Goal: Task Accomplishment & Management: Use online tool/utility

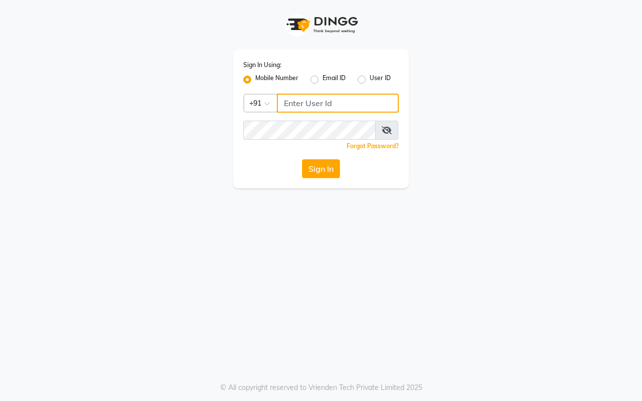
click at [286, 99] on input "Username" at bounding box center [338, 103] width 122 height 19
type input "9623982583"
click at [307, 173] on button "Sign In" at bounding box center [321, 168] width 38 height 19
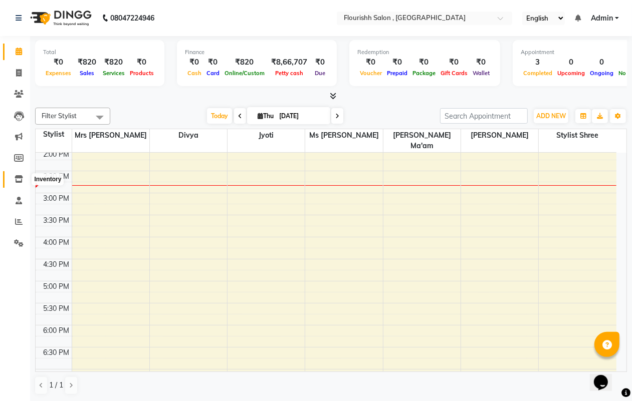
click at [18, 174] on span at bounding box center [19, 180] width 18 height 12
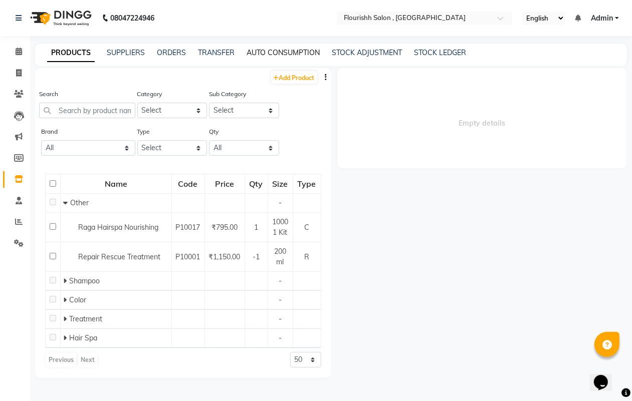
click at [273, 49] on link "AUTO CONSUMPTION" at bounding box center [283, 52] width 73 height 9
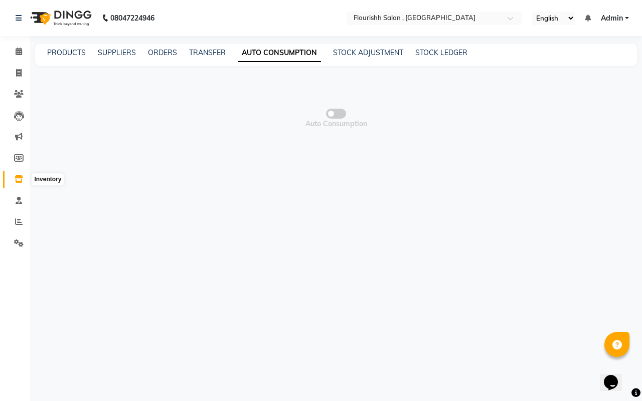
click at [18, 181] on icon at bounding box center [19, 179] width 9 height 8
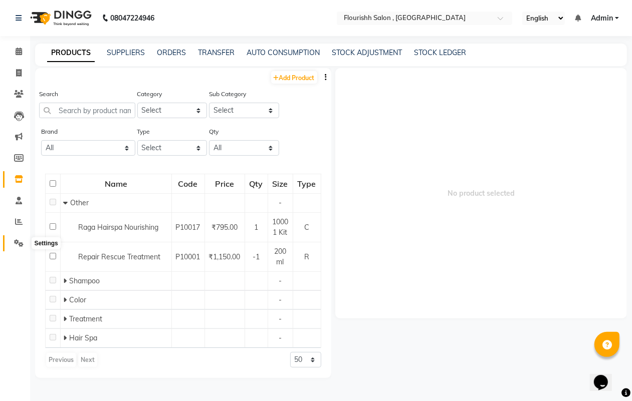
click at [13, 245] on span at bounding box center [19, 244] width 18 height 12
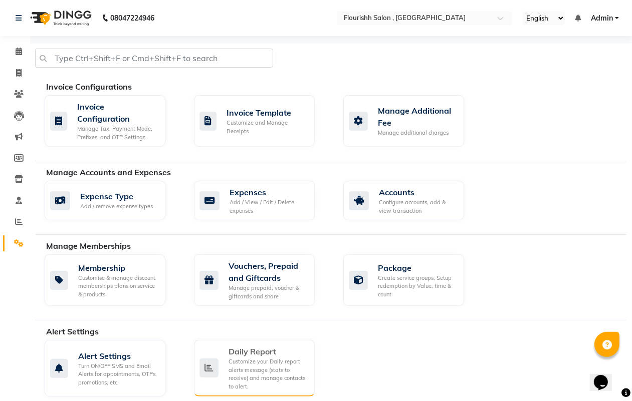
click at [231, 366] on div "Customize your Daily report alerts message (stats to receive) and manage contac…" at bounding box center [268, 374] width 78 height 33
select select "1260"
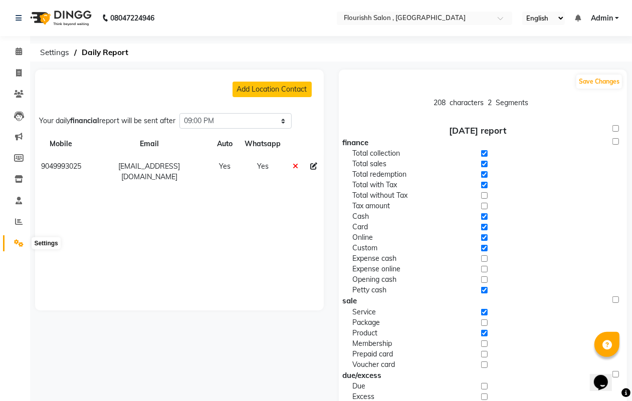
click at [14, 246] on icon at bounding box center [19, 244] width 10 height 8
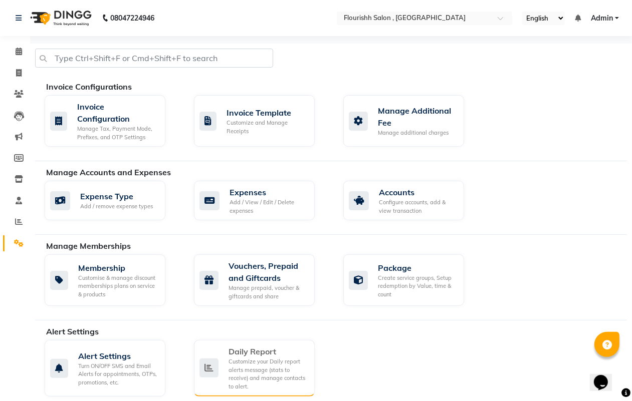
click at [274, 372] on div "Customize your Daily report alerts message (stats to receive) and manage contac…" at bounding box center [268, 374] width 78 height 33
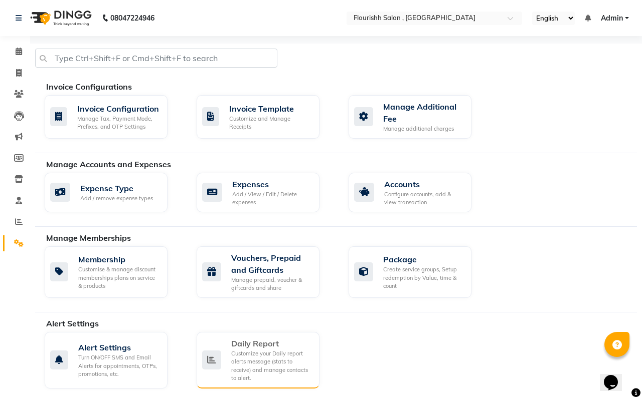
select select "1260"
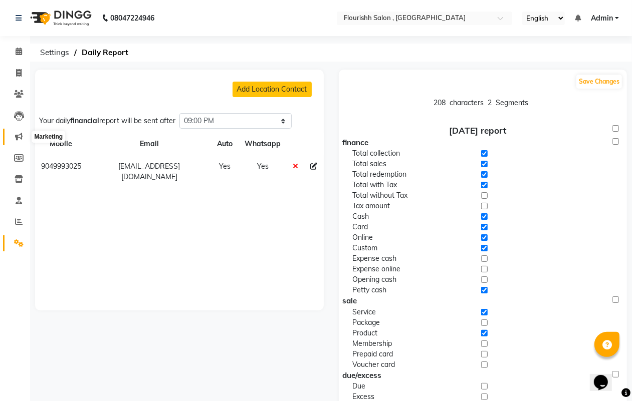
click at [17, 136] on icon at bounding box center [19, 137] width 8 height 8
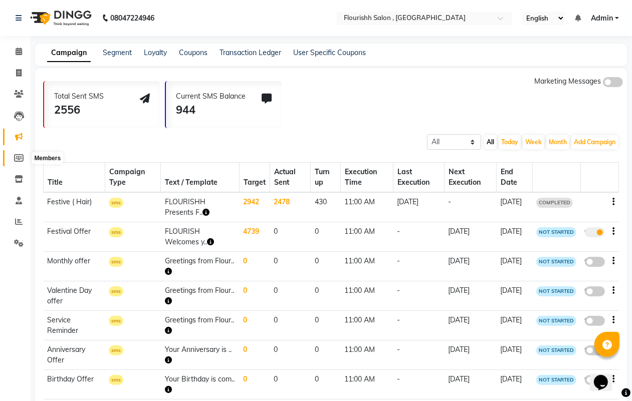
click at [18, 159] on icon at bounding box center [19, 158] width 10 height 8
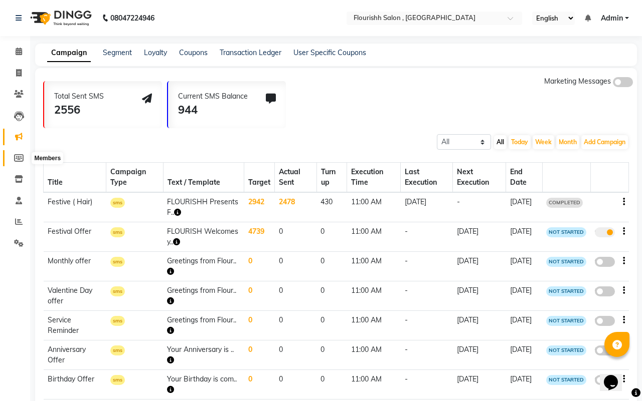
select select
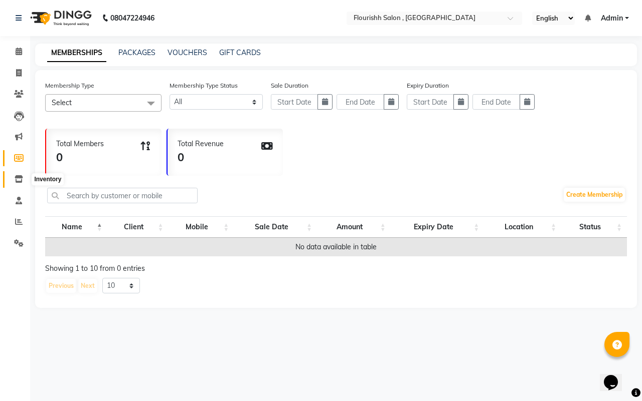
click at [21, 175] on icon at bounding box center [19, 179] width 9 height 8
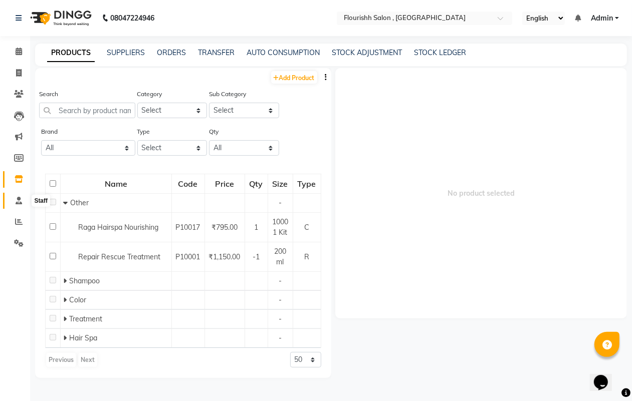
click at [21, 199] on icon at bounding box center [19, 201] width 7 height 8
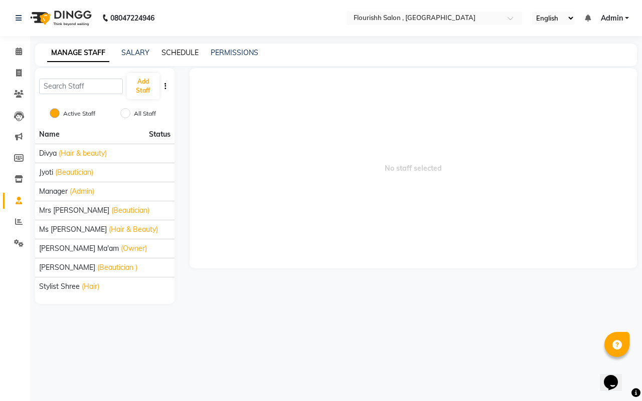
click at [188, 52] on link "SCHEDULE" at bounding box center [179, 52] width 37 height 9
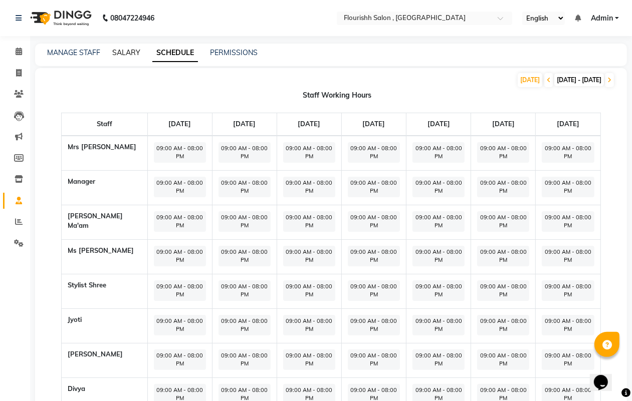
click at [121, 52] on link "SALARY" at bounding box center [126, 52] width 28 height 9
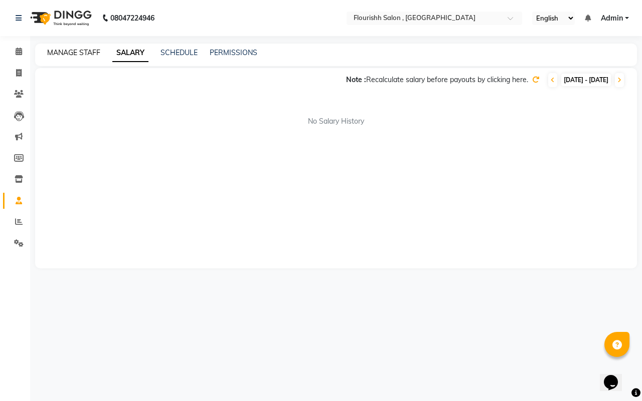
click at [66, 53] on link "MANAGE STAFF" at bounding box center [73, 52] width 53 height 9
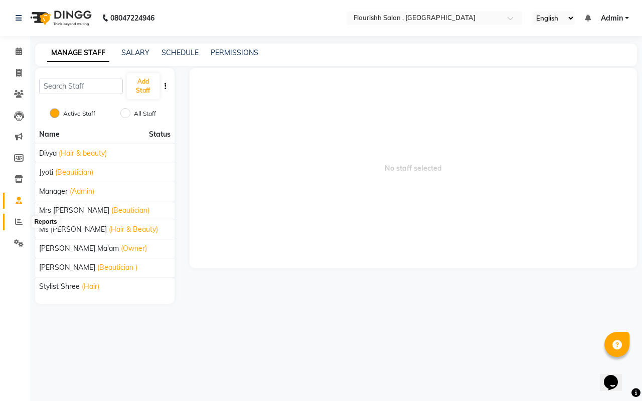
click at [19, 222] on icon at bounding box center [19, 222] width 8 height 8
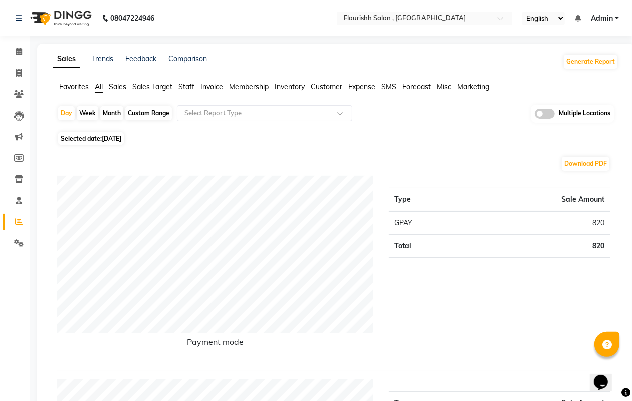
click at [121, 83] on span "Sales" at bounding box center [118, 86] width 18 height 9
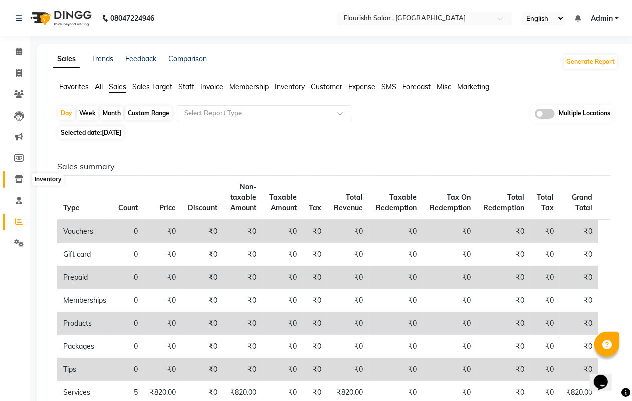
click at [16, 181] on icon at bounding box center [19, 179] width 9 height 8
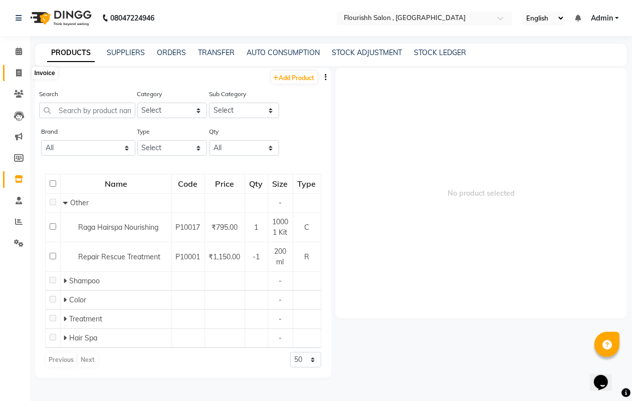
click at [16, 75] on icon at bounding box center [19, 73] width 6 height 8
select select "service"
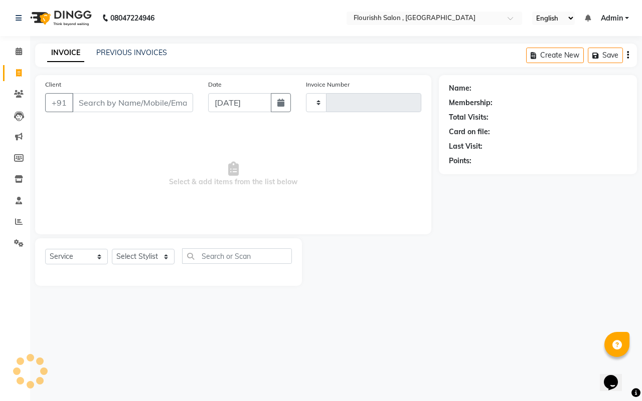
type input "1928"
select select "4182"
click at [18, 220] on icon at bounding box center [19, 222] width 8 height 8
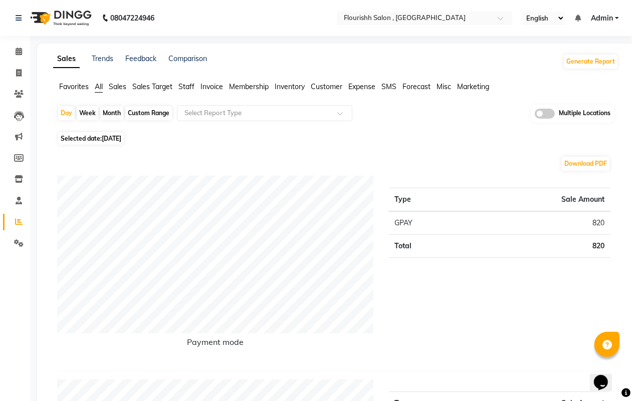
click at [184, 84] on span "Staff" at bounding box center [186, 86] width 16 height 9
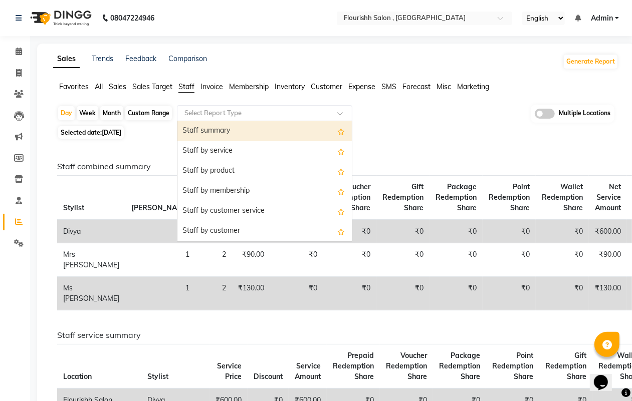
click at [216, 110] on input "text" at bounding box center [254, 113] width 144 height 10
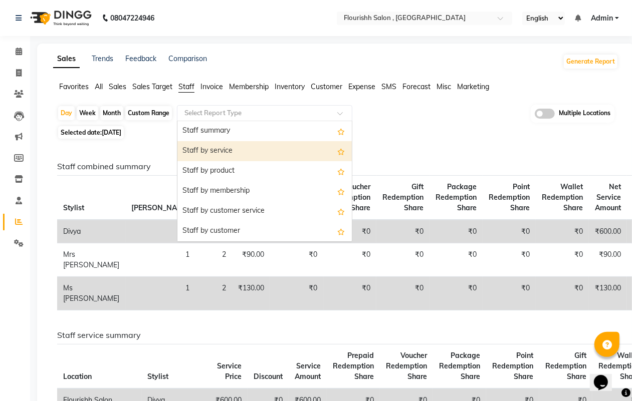
click at [208, 148] on div "Staff by service" at bounding box center [264, 151] width 174 height 20
select select "full_report"
select select "csv"
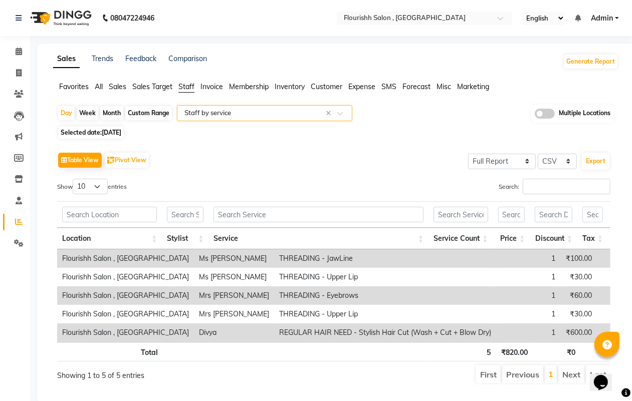
click at [112, 114] on div "Month" at bounding box center [111, 113] width 23 height 14
select select "9"
select select "2025"
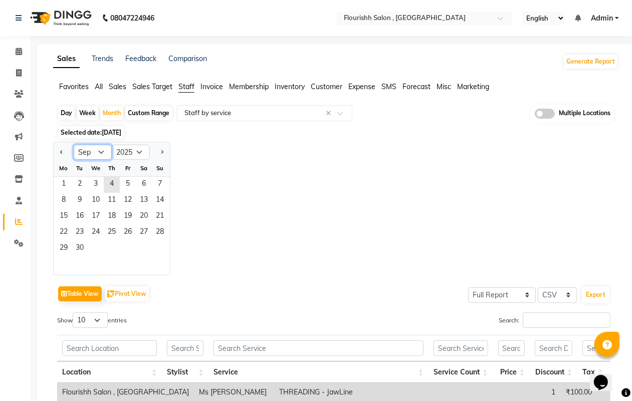
click at [91, 154] on select "Jan Feb Mar Apr May Jun [DATE] Aug Sep Oct Nov Dec" at bounding box center [93, 152] width 38 height 15
select select "8"
click at [74, 145] on select "Jan Feb Mar Apr May Jun [DATE] Aug Sep Oct Nov Dec" at bounding box center [93, 152] width 38 height 15
click at [124, 183] on span "1" at bounding box center [128, 185] width 16 height 16
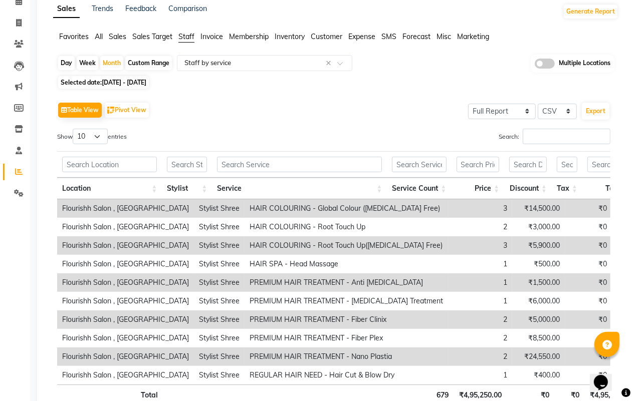
scroll to position [129, 0]
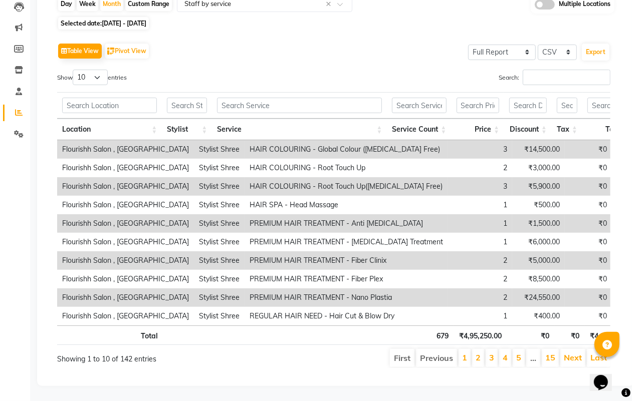
click at [190, 119] on th "Stylist" at bounding box center [187, 130] width 50 height 22
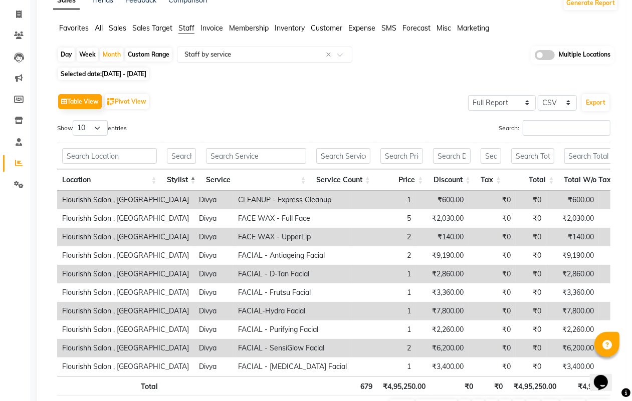
scroll to position [53, 0]
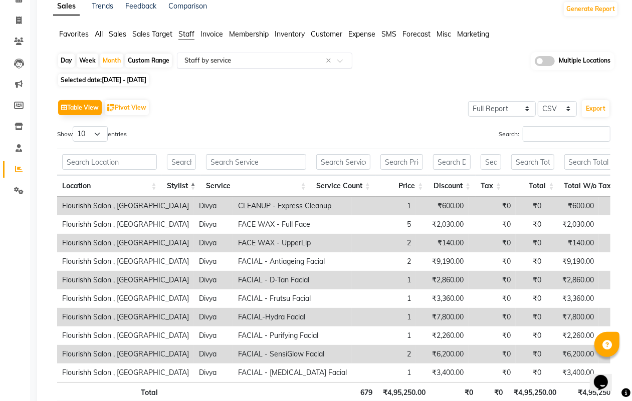
click at [231, 63] on input "text" at bounding box center [254, 61] width 144 height 10
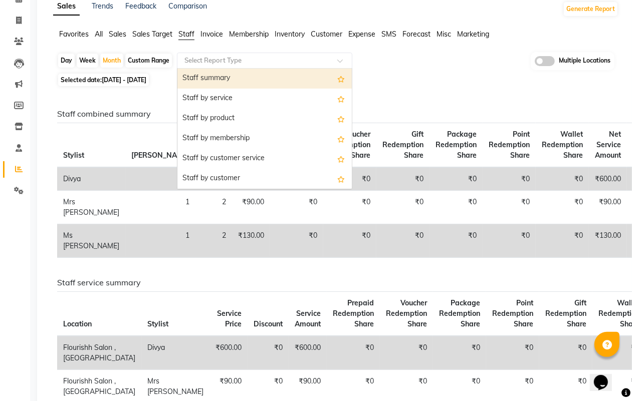
click at [221, 56] on input "text" at bounding box center [254, 61] width 144 height 10
click at [189, 57] on input "text" at bounding box center [254, 61] width 144 height 10
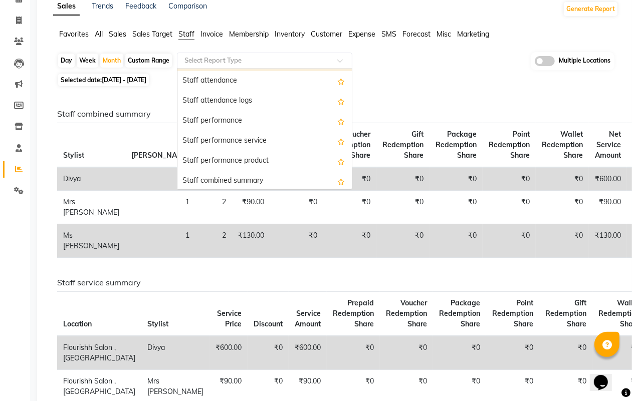
scroll to position [125, 0]
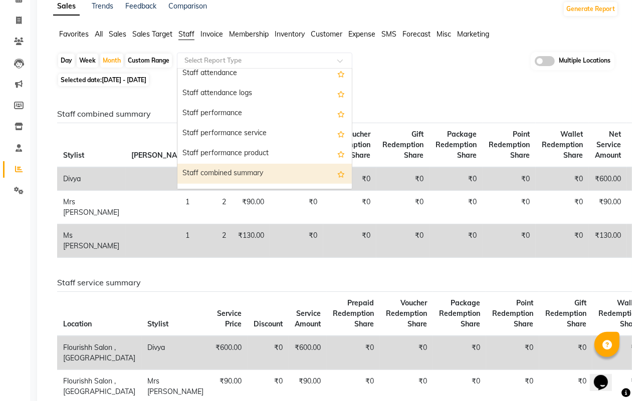
click at [219, 173] on div "Staff combined summary" at bounding box center [264, 174] width 174 height 20
select select "full_report"
select select "csv"
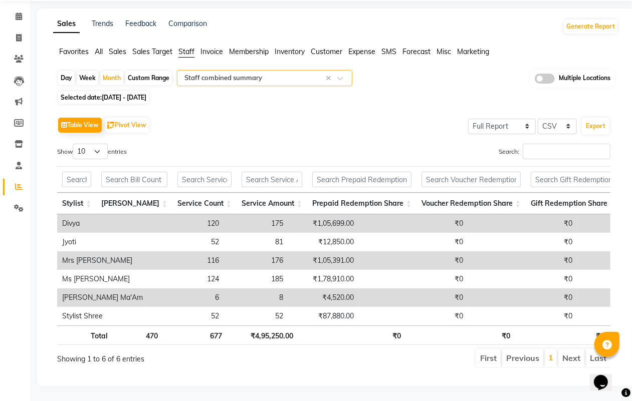
scroll to position [56, 0]
select select "service"
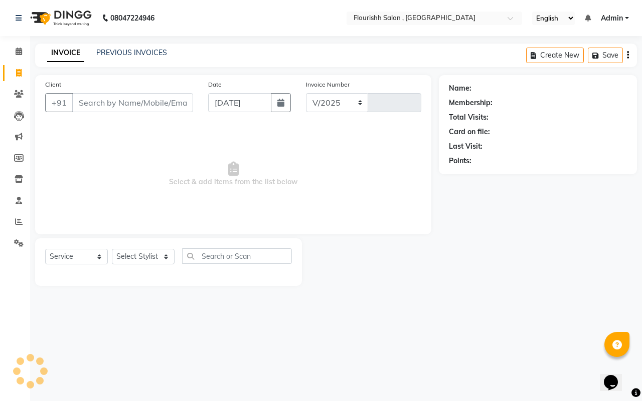
select select "4182"
type input "1928"
